Goal: Navigation & Orientation: Find specific page/section

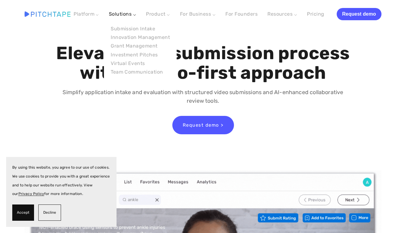
click at [128, 11] on link "Solutions ⌵" at bounding box center [122, 14] width 27 height 6
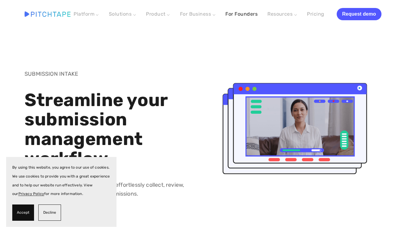
click at [248, 16] on link "For Founders" at bounding box center [241, 14] width 32 height 11
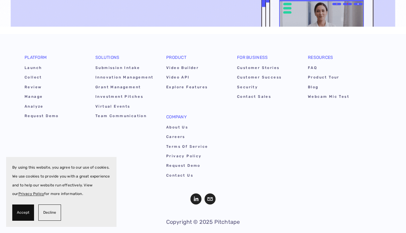
scroll to position [1452, 0]
click at [177, 124] on link "About Us" at bounding box center [195, 128] width 59 height 9
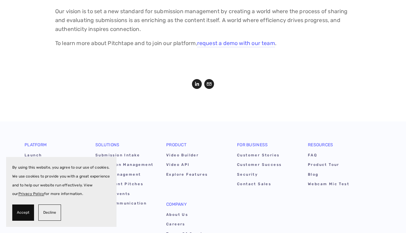
scroll to position [787, 0]
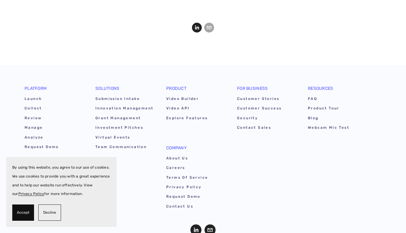
click at [199, 26] on use "LinkedIn" at bounding box center [197, 28] width 10 height 10
